Goal: Task Accomplishment & Management: Use online tool/utility

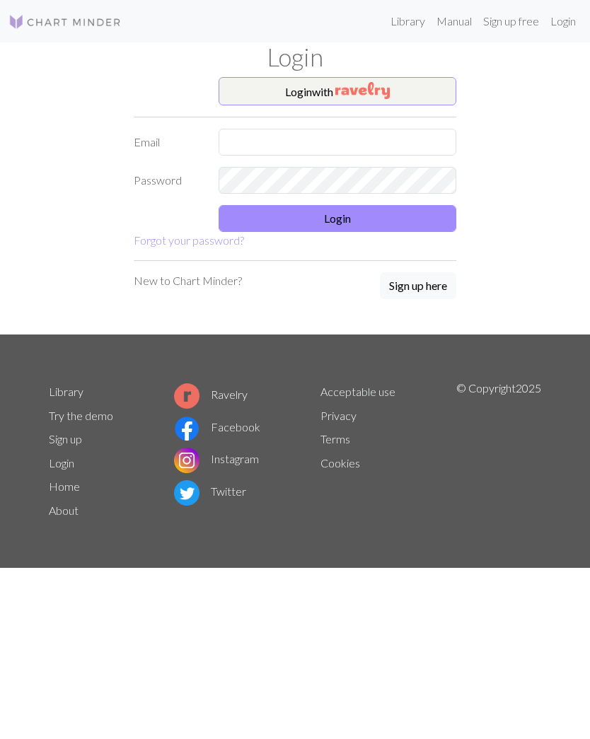
click at [406, 92] on button "Login with" at bounding box center [338, 91] width 238 height 28
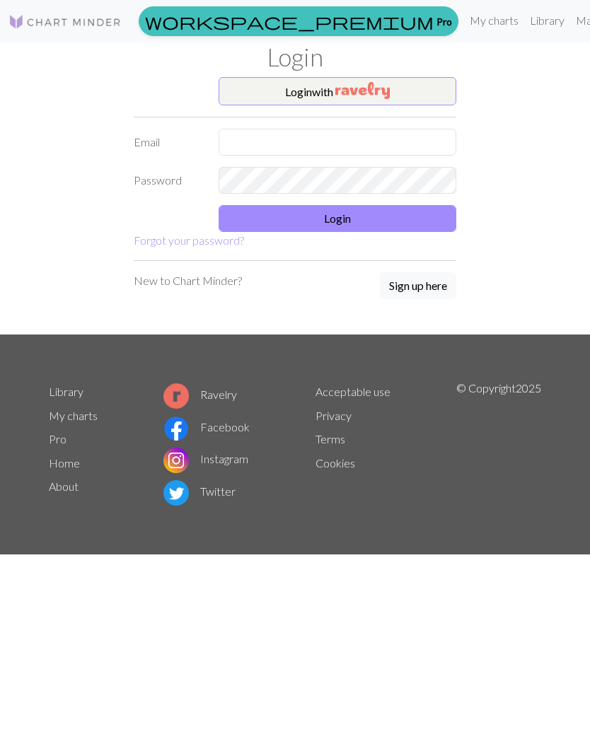
click at [403, 92] on button "Login with" at bounding box center [338, 91] width 238 height 28
click at [432, 98] on button "Login with" at bounding box center [338, 91] width 238 height 28
click at [110, 25] on img at bounding box center [64, 21] width 113 height 17
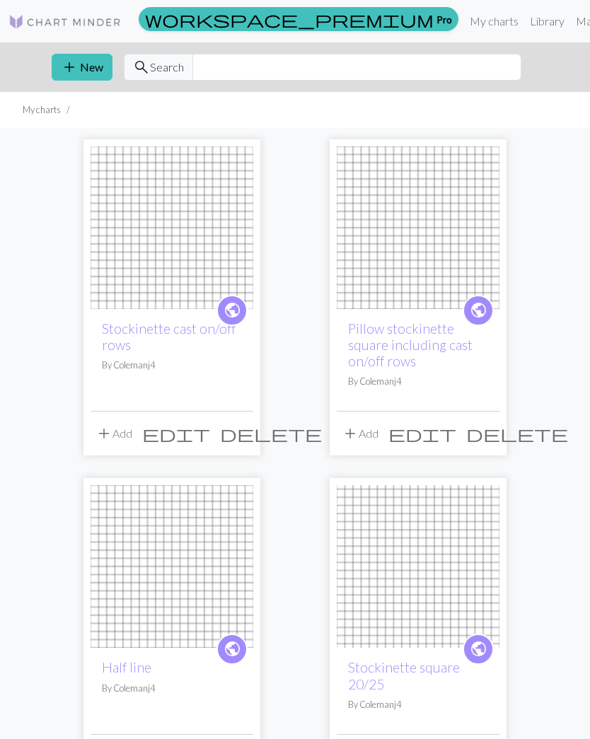
click at [221, 385] on div "public Stockinette cast on/off rows By Colemanj4" at bounding box center [172, 360] width 163 height 102
click at [218, 251] on img at bounding box center [172, 227] width 163 height 163
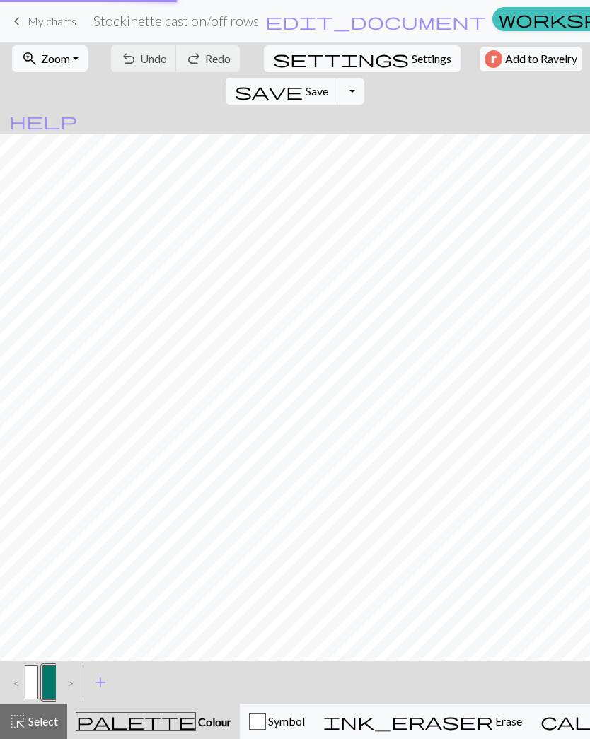
click at [212, 439] on div "Found unsaved changes We found some unsaved changes for this chart. Click on 'R…" at bounding box center [295, 369] width 590 height 739
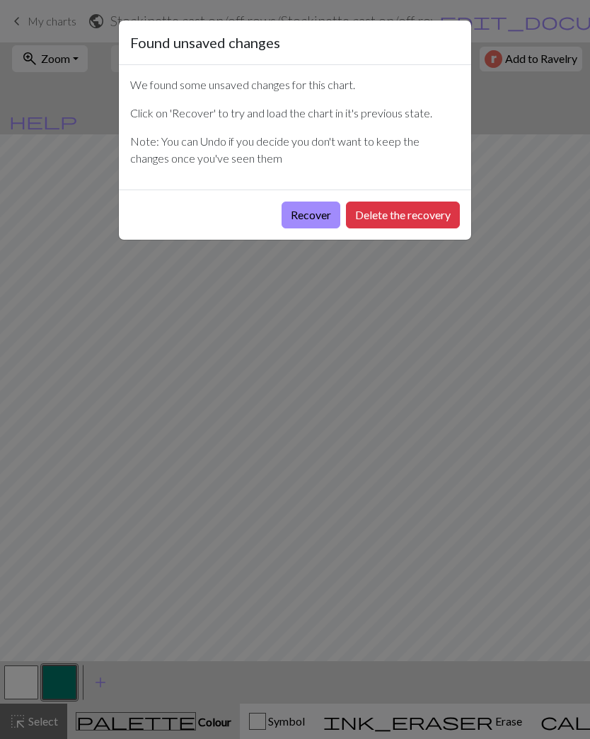
click at [526, 166] on div "Found unsaved changes We found some unsaved changes for this chart. Click on 'R…" at bounding box center [295, 369] width 590 height 739
click at [321, 216] on button "Recover" at bounding box center [311, 215] width 59 height 27
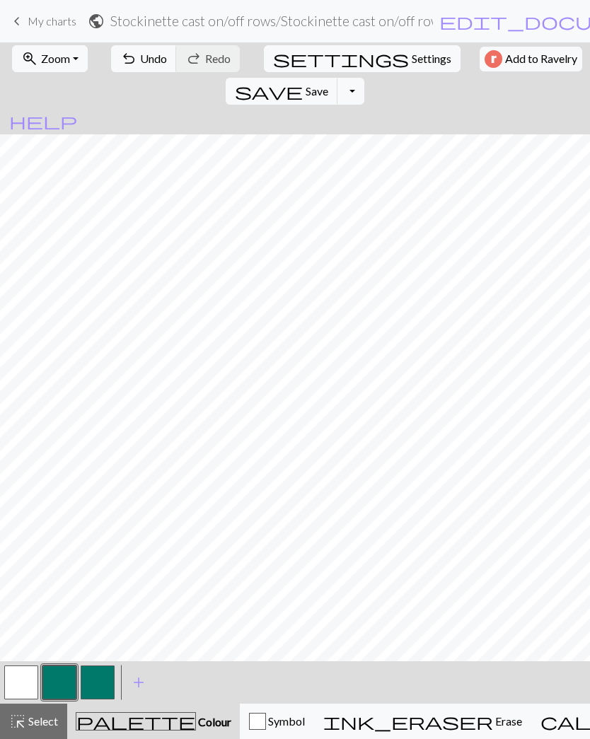
click at [412, 54] on span "Settings" at bounding box center [432, 58] width 40 height 17
select select "aran"
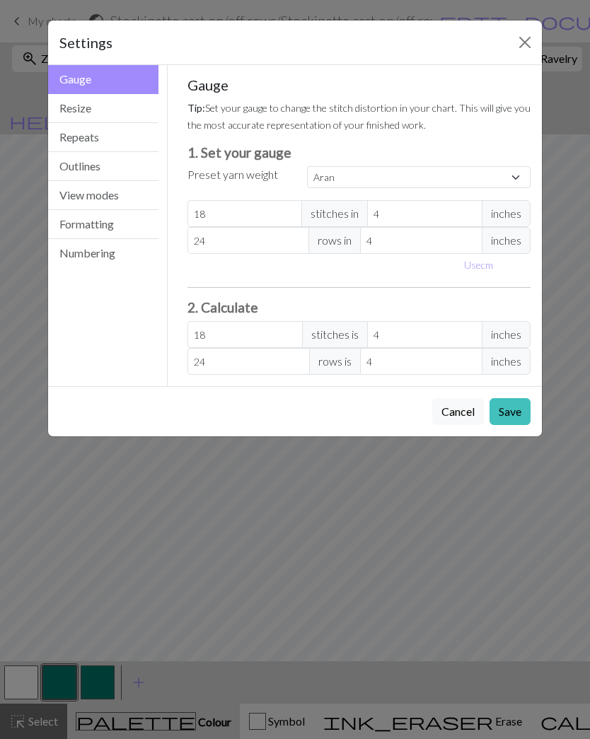
click at [142, 123] on button "Repeats" at bounding box center [103, 137] width 110 height 29
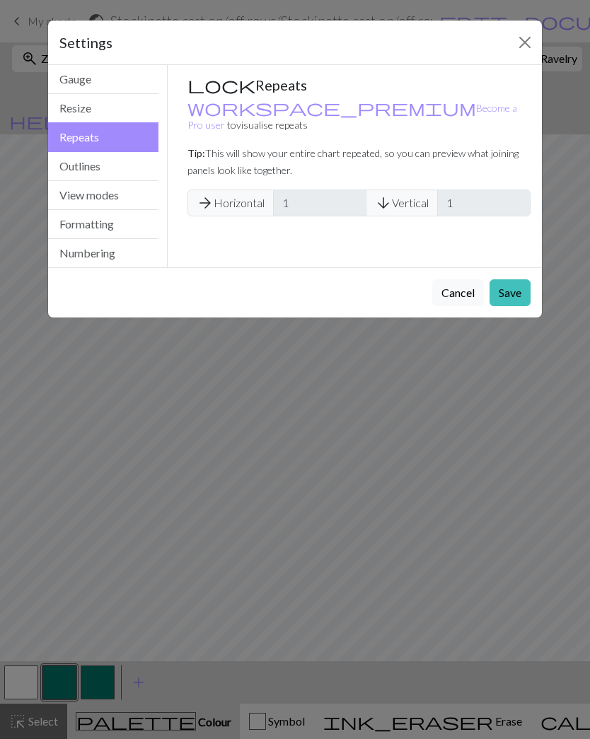
click at [127, 104] on button "Resize" at bounding box center [103, 108] width 110 height 29
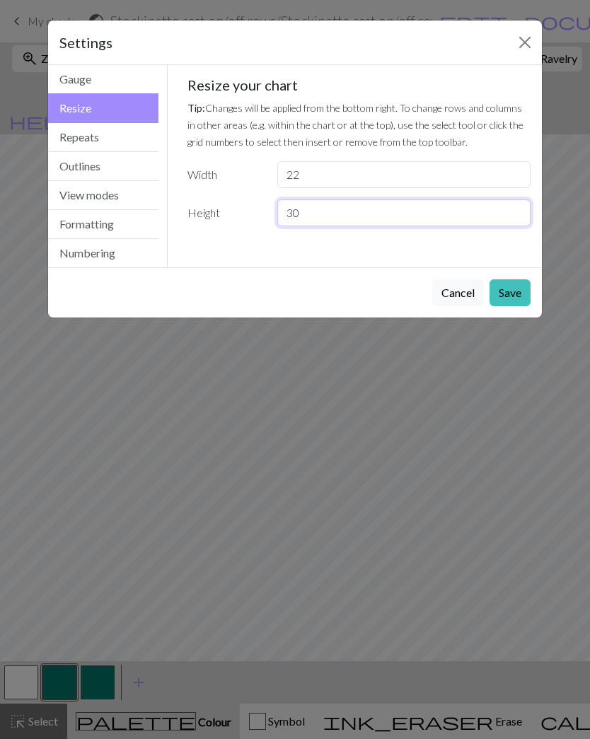
click at [369, 210] on input "30" at bounding box center [403, 213] width 253 height 27
click at [391, 169] on input "22" at bounding box center [403, 174] width 253 height 27
type input "20"
click at [408, 216] on input "30" at bounding box center [403, 213] width 253 height 27
type input "34"
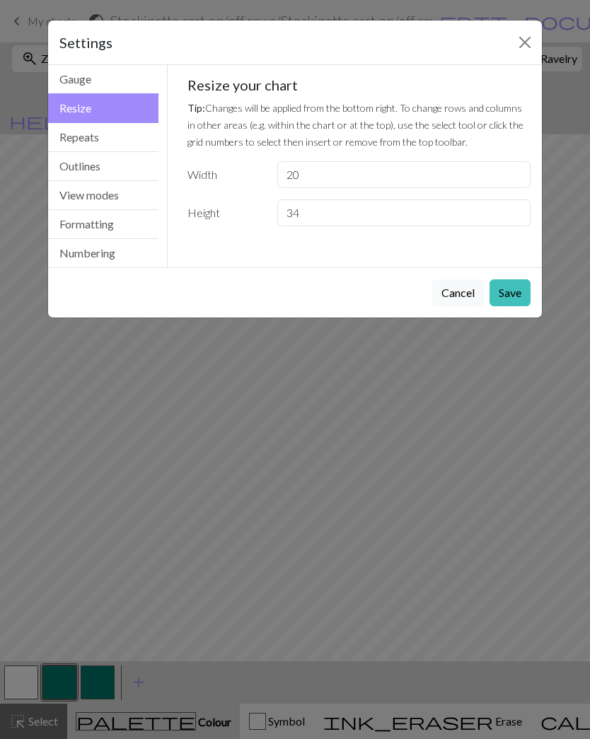
click at [516, 294] on button "Save" at bounding box center [510, 292] width 41 height 27
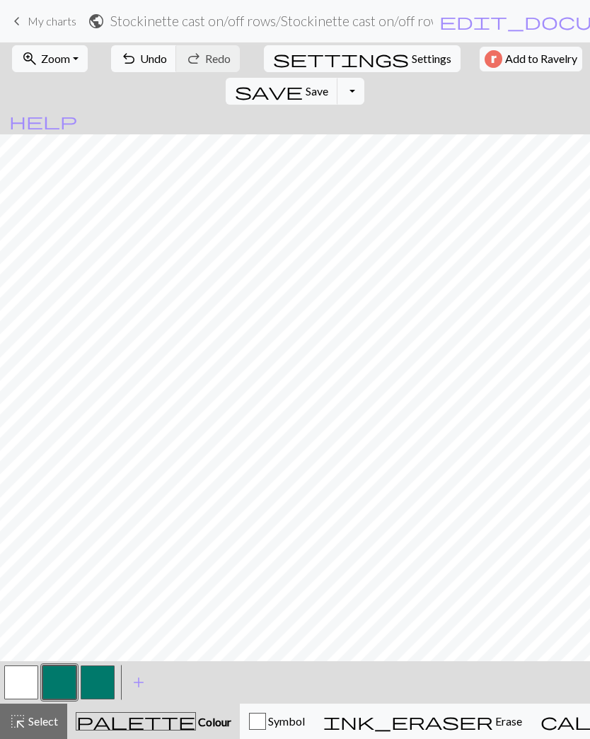
click at [412, 59] on span "Settings" at bounding box center [432, 58] width 40 height 17
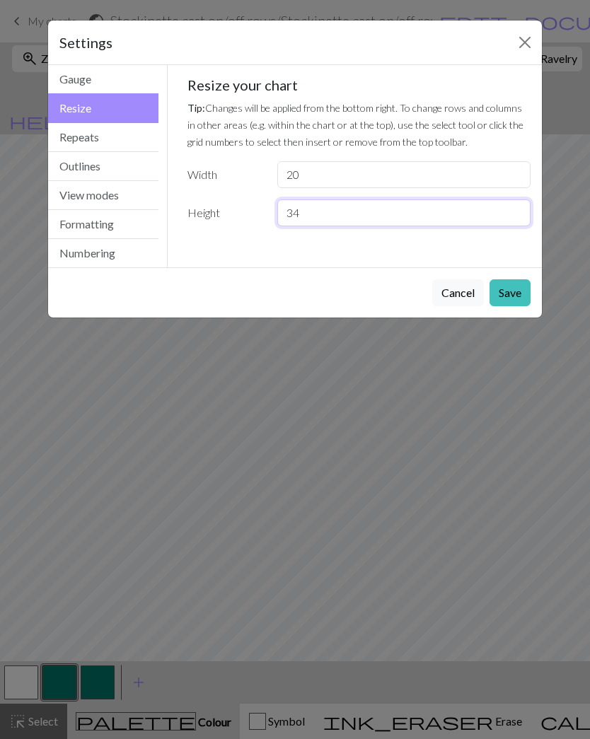
click at [347, 216] on input "34" at bounding box center [403, 213] width 253 height 27
type input "3"
click at [558, 417] on div "Settings Resize Gauge Resize Repeats Outlines View modes Formatting Numbering G…" at bounding box center [295, 369] width 590 height 739
